Goal: Task Accomplishment & Management: Use online tool/utility

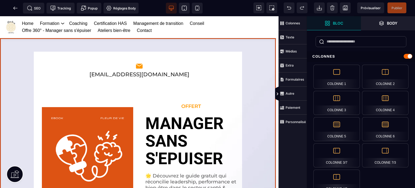
click at [274, 92] on div "[EMAIL_ADDRESS][DOMAIN_NAME] OFFERT MANAGER SANS S'EPUISER 🌟 Découvrez le guide…" at bounding box center [139, 166] width 278 height 257
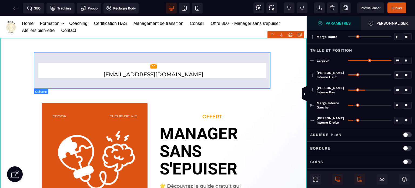
click at [136, 56] on div "[EMAIL_ADDRESS][DOMAIN_NAME]" at bounding box center [153, 69] width 239 height 37
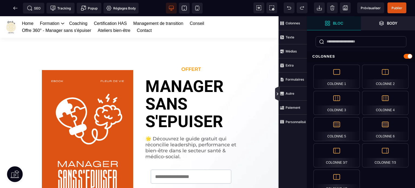
click at [276, 95] on icon at bounding box center [277, 94] width 4 height 4
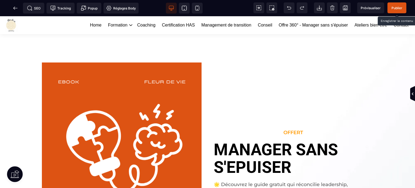
click at [397, 9] on span "Publier" at bounding box center [396, 8] width 11 height 4
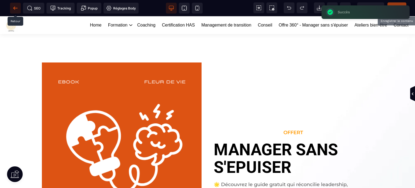
click at [17, 6] on icon at bounding box center [15, 7] width 5 height 5
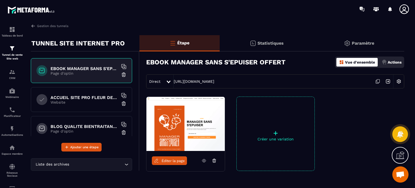
click at [81, 102] on p "Website" at bounding box center [83, 102] width 67 height 4
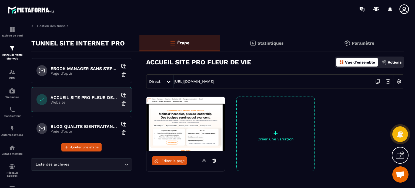
click at [211, 81] on link "[URL][DOMAIN_NAME]" at bounding box center [194, 81] width 40 height 4
click at [175, 158] on span "Éditer la page" at bounding box center [172, 160] width 23 height 4
